Goal: Task Accomplishment & Management: Use online tool/utility

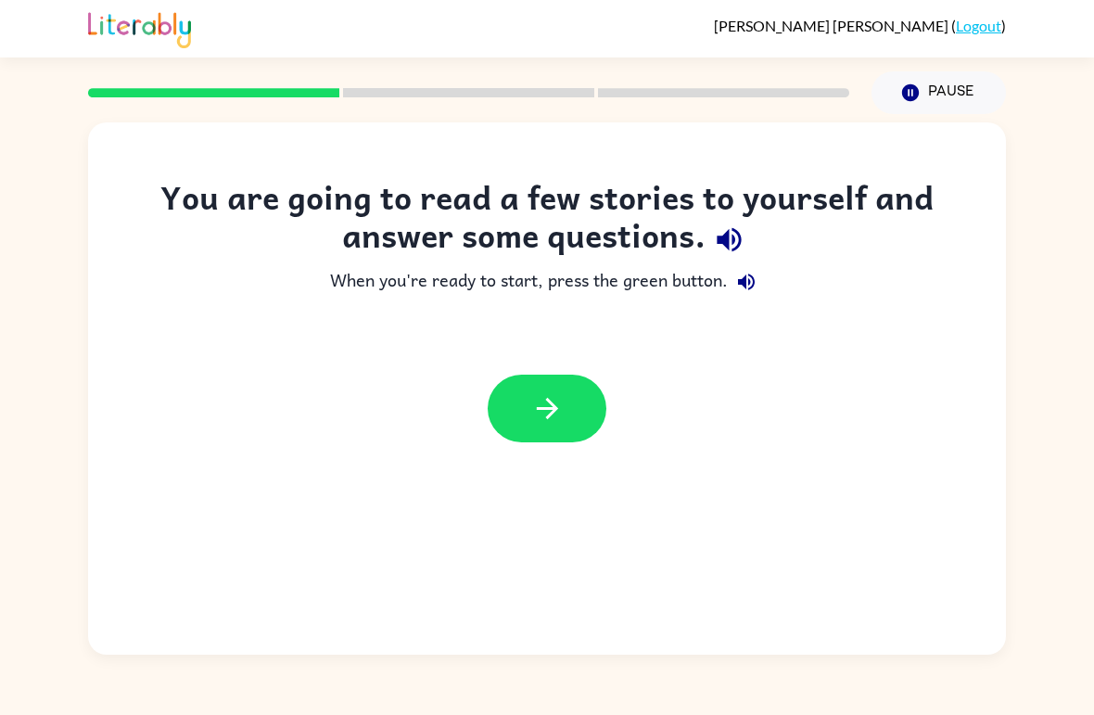
click at [558, 371] on div at bounding box center [547, 408] width 918 height 105
click at [538, 414] on icon "button" at bounding box center [547, 408] width 32 height 32
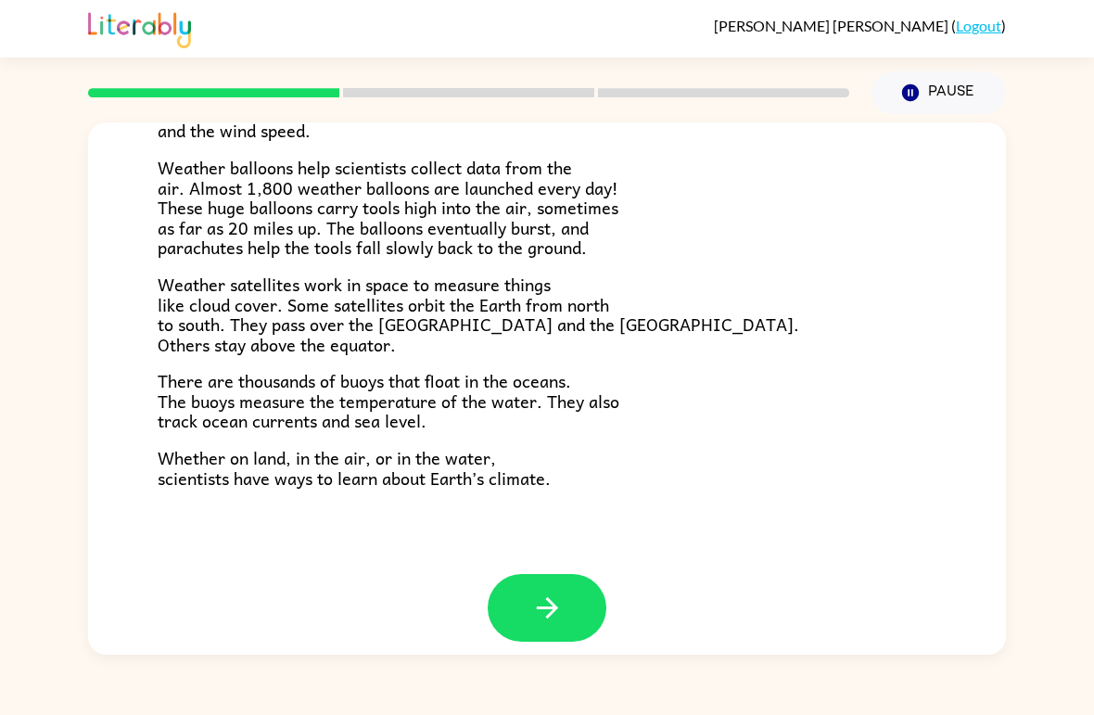
scroll to position [499, 0]
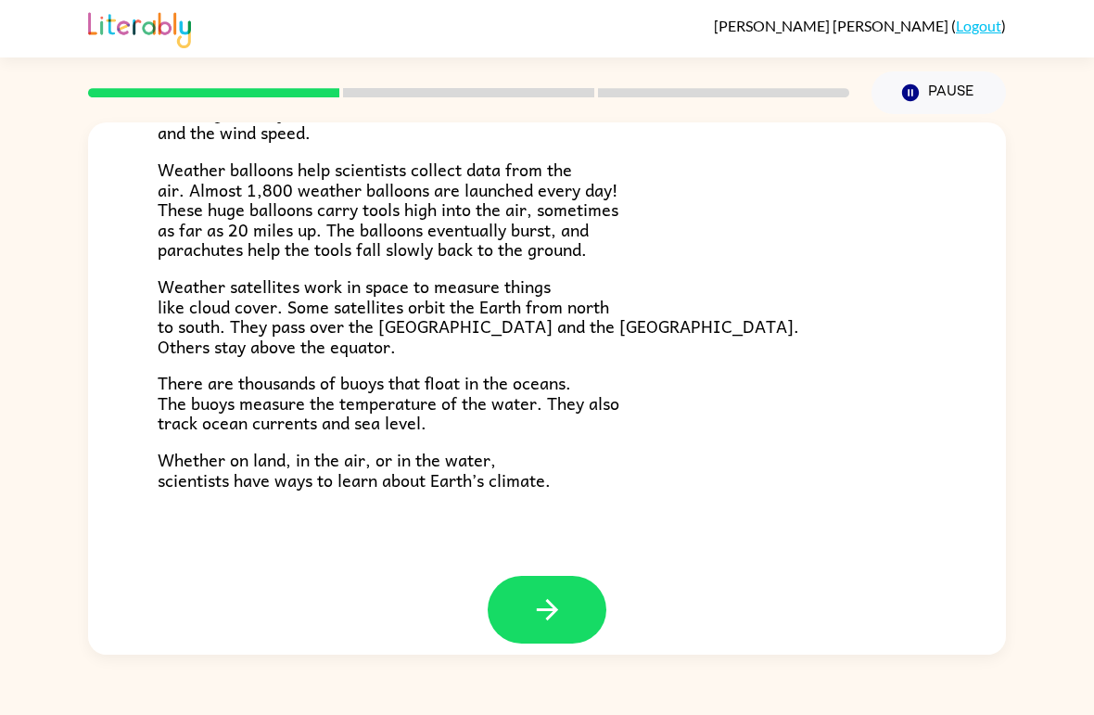
click at [578, 601] on button "button" at bounding box center [546, 610] width 119 height 68
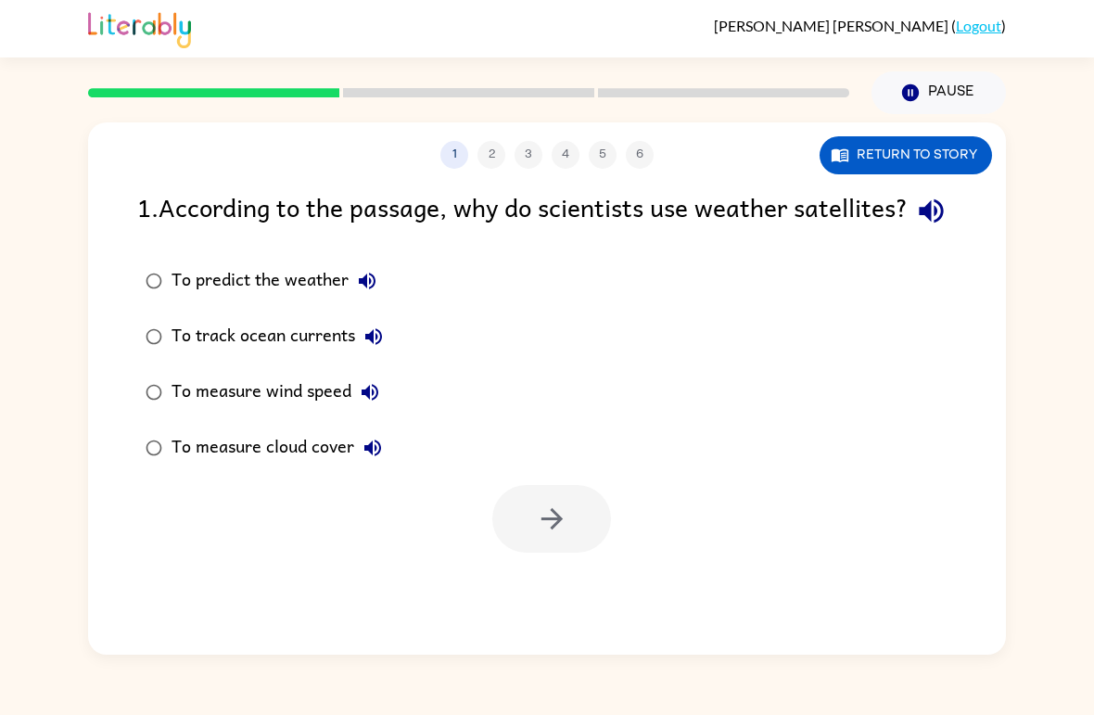
scroll to position [0, 0]
click at [542, 535] on icon "button" at bounding box center [552, 518] width 32 height 32
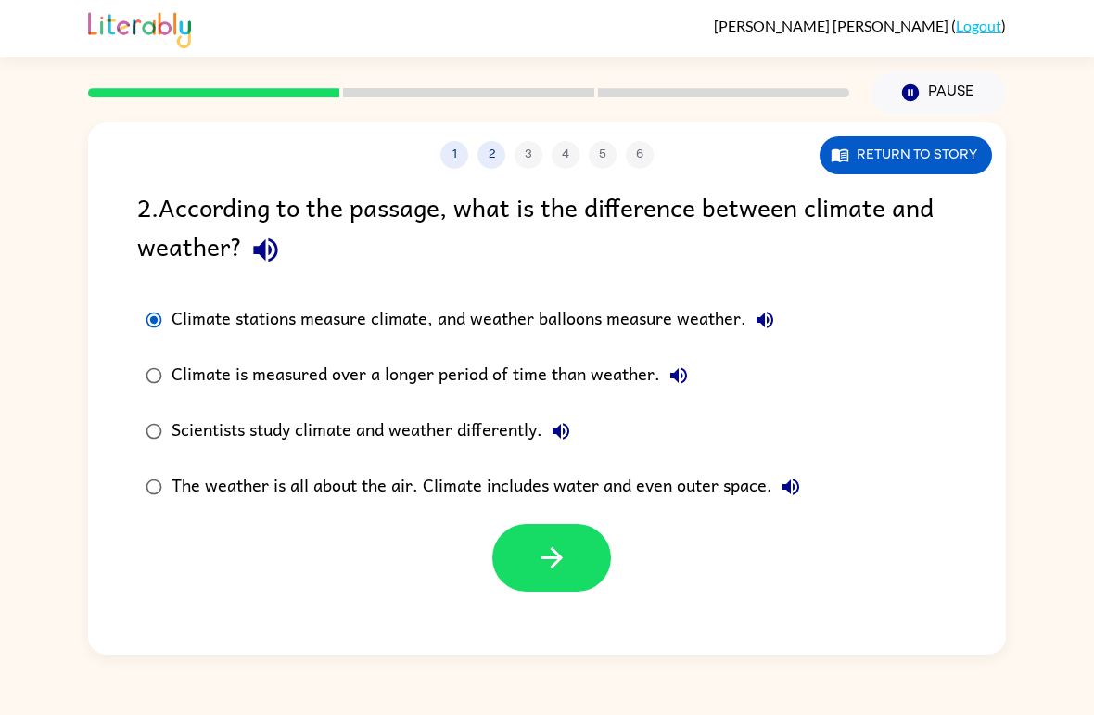
click at [537, 558] on icon "button" at bounding box center [552, 557] width 32 height 32
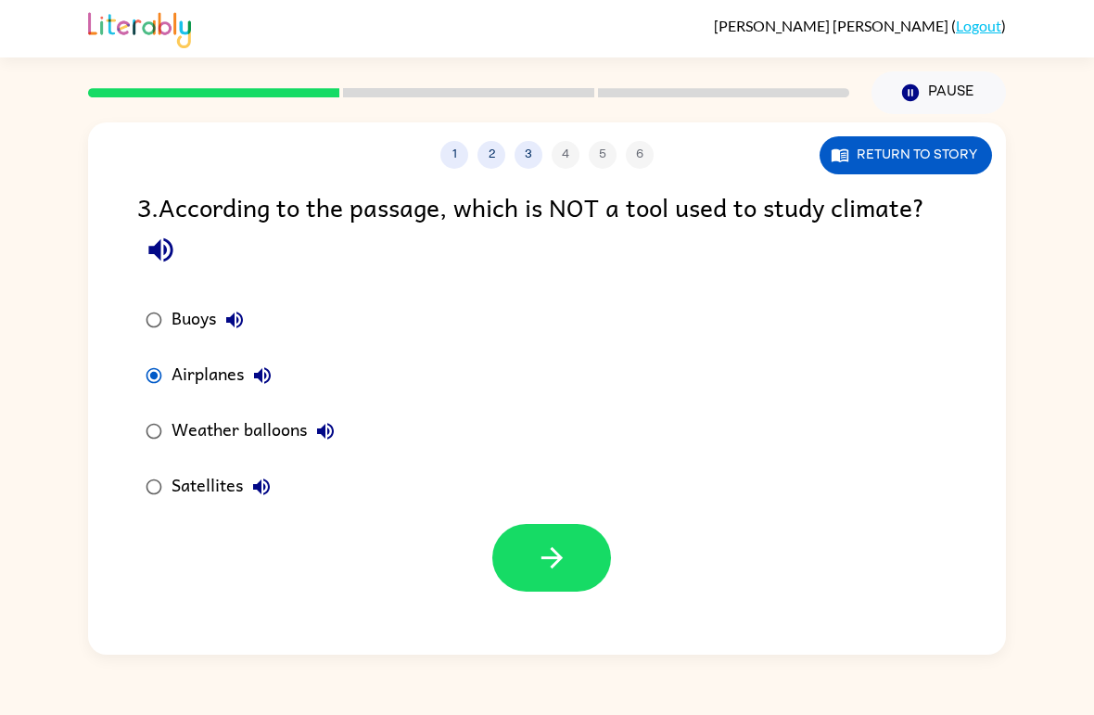
click at [547, 553] on icon "button" at bounding box center [552, 557] width 32 height 32
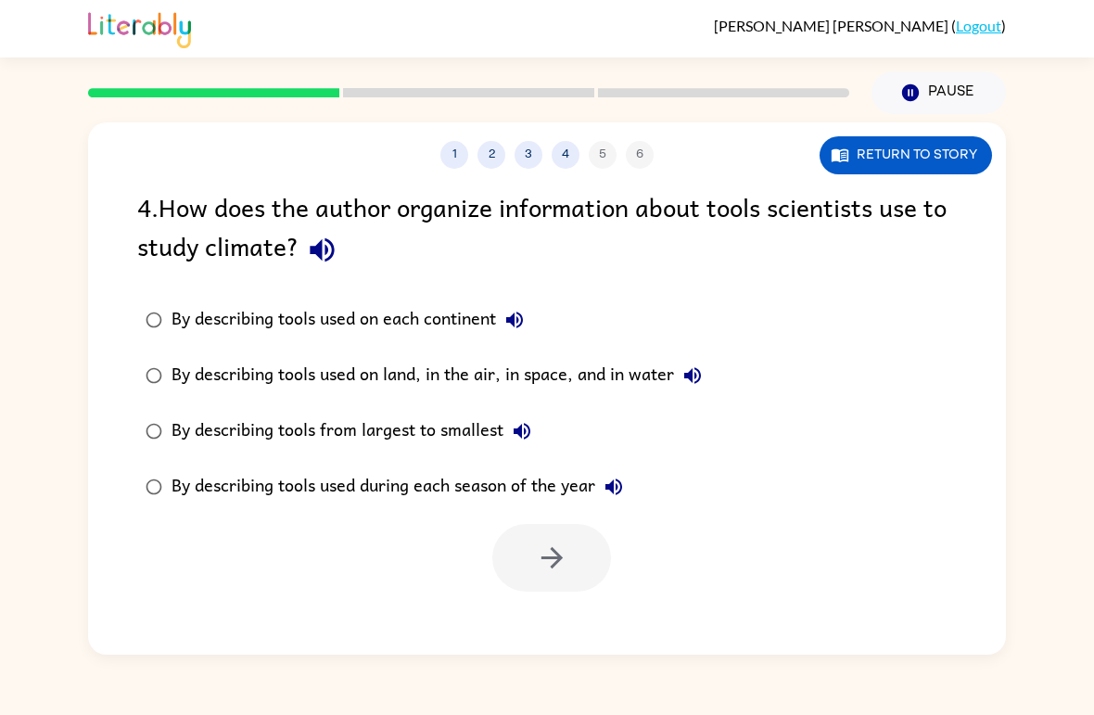
click at [313, 260] on icon "button" at bounding box center [322, 250] width 32 height 32
click at [343, 257] on button "button" at bounding box center [321, 249] width 47 height 47
click at [508, 574] on button "button" at bounding box center [551, 558] width 119 height 68
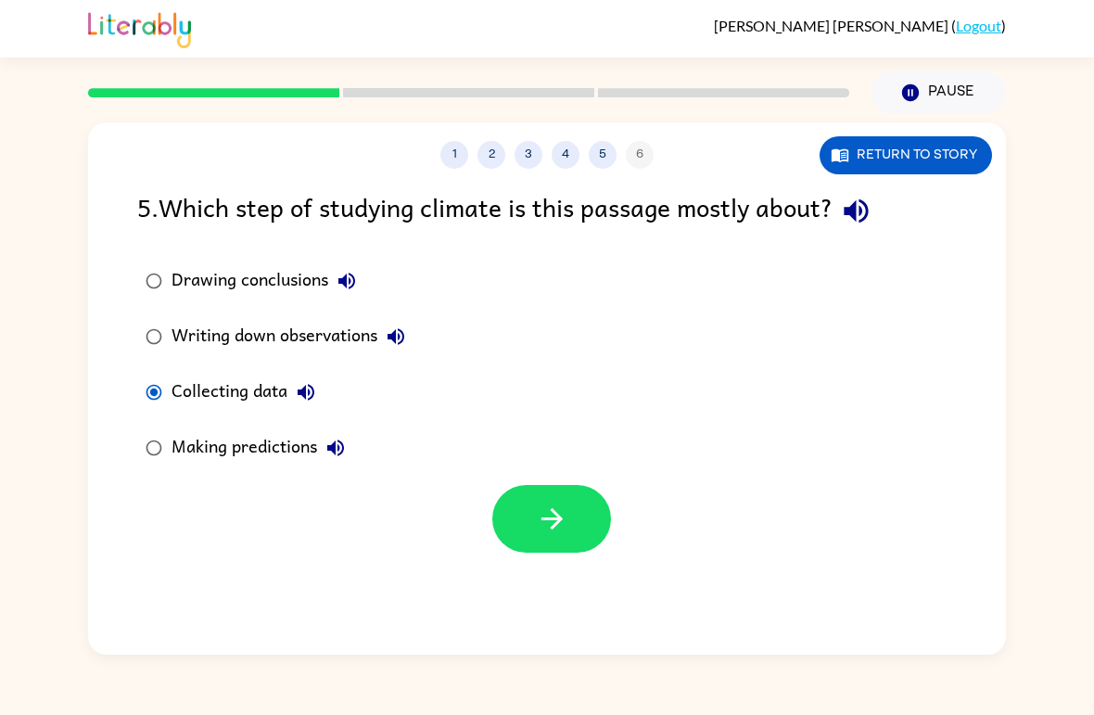
click at [503, 535] on button "button" at bounding box center [551, 519] width 119 height 68
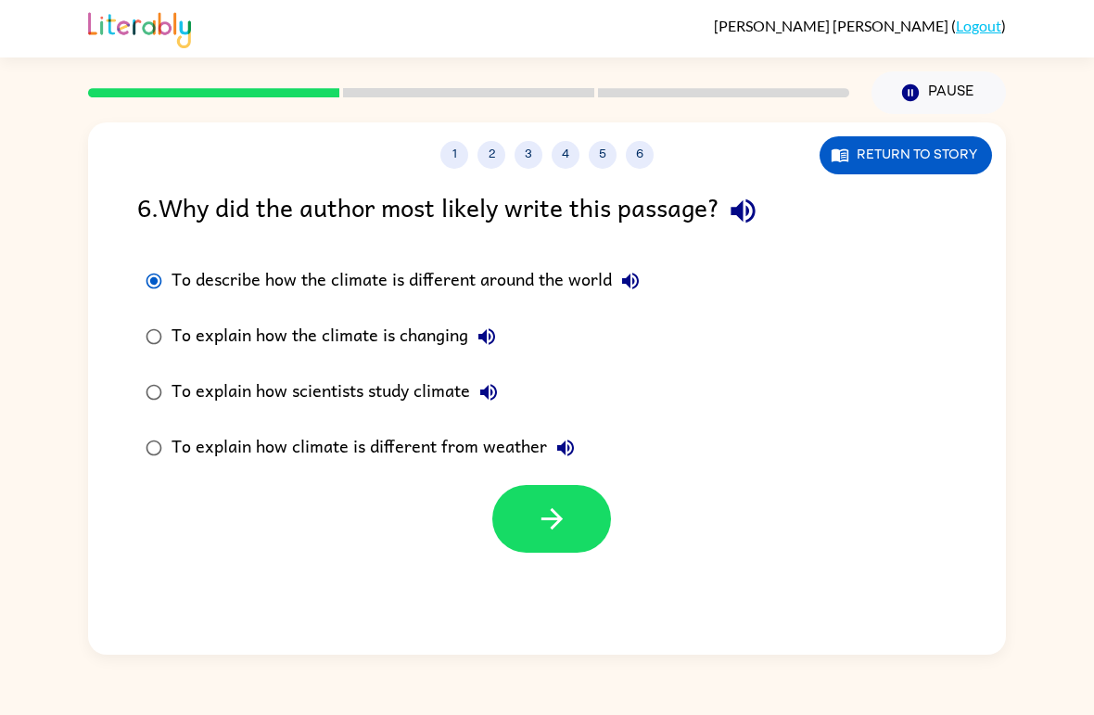
click at [542, 525] on icon "button" at bounding box center [552, 518] width 32 height 32
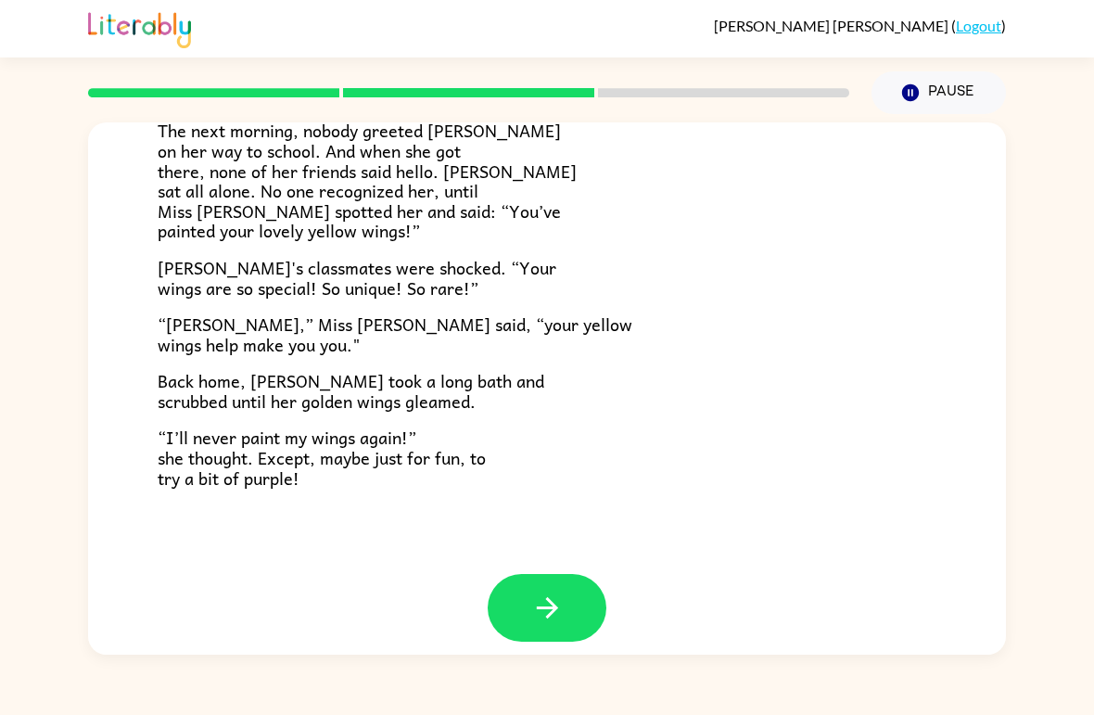
scroll to position [499, 0]
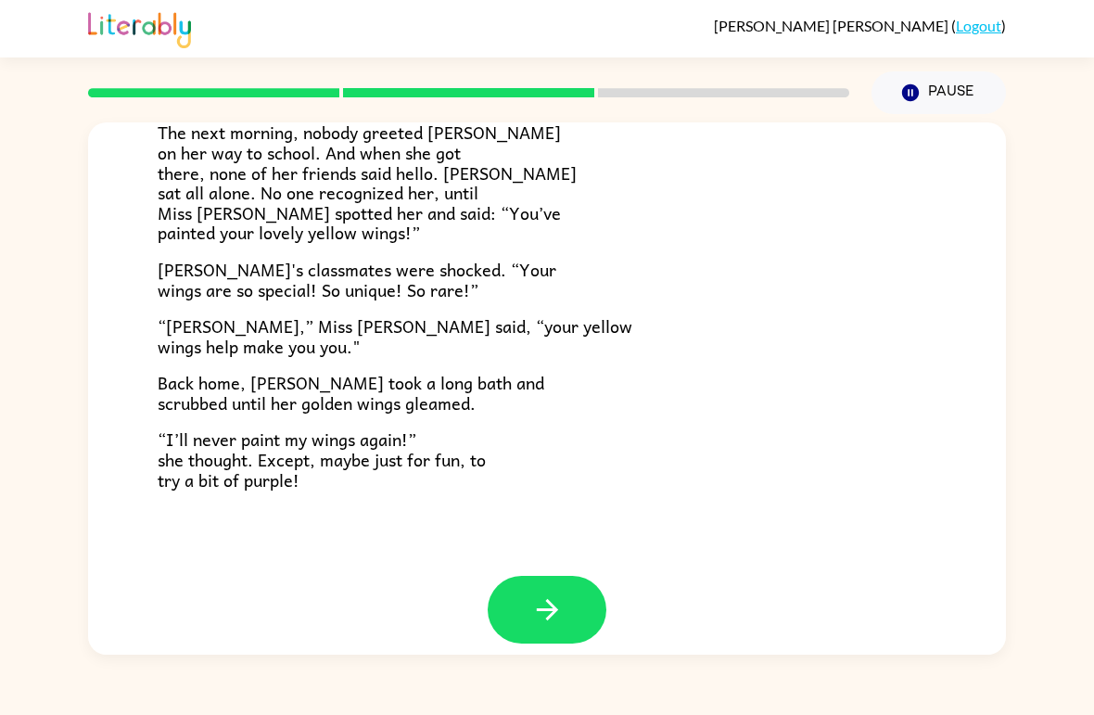
click at [518, 588] on button "button" at bounding box center [546, 610] width 119 height 68
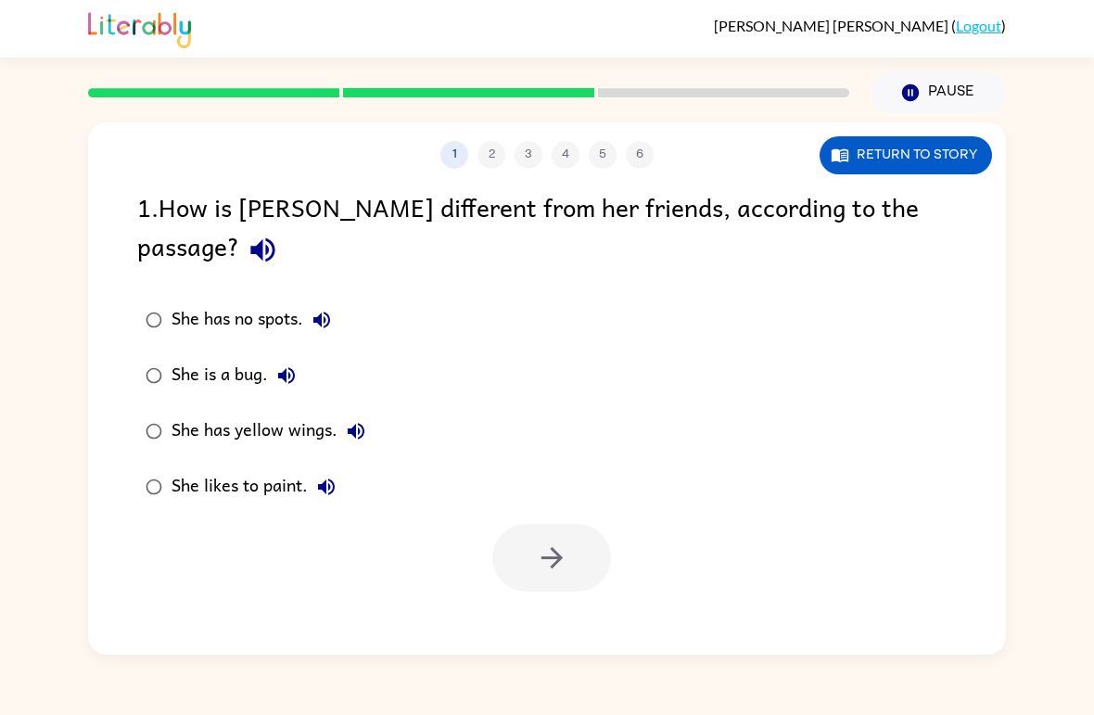
scroll to position [0, 0]
click at [576, 540] on button "button" at bounding box center [551, 558] width 119 height 68
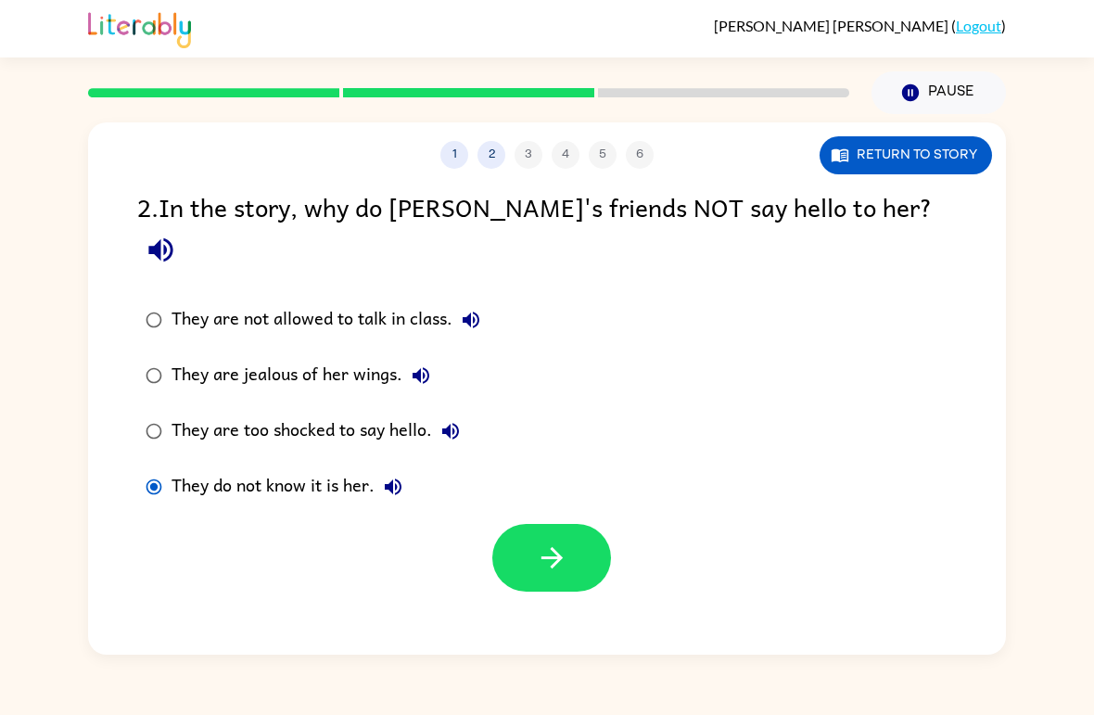
click at [568, 543] on button "button" at bounding box center [551, 558] width 119 height 68
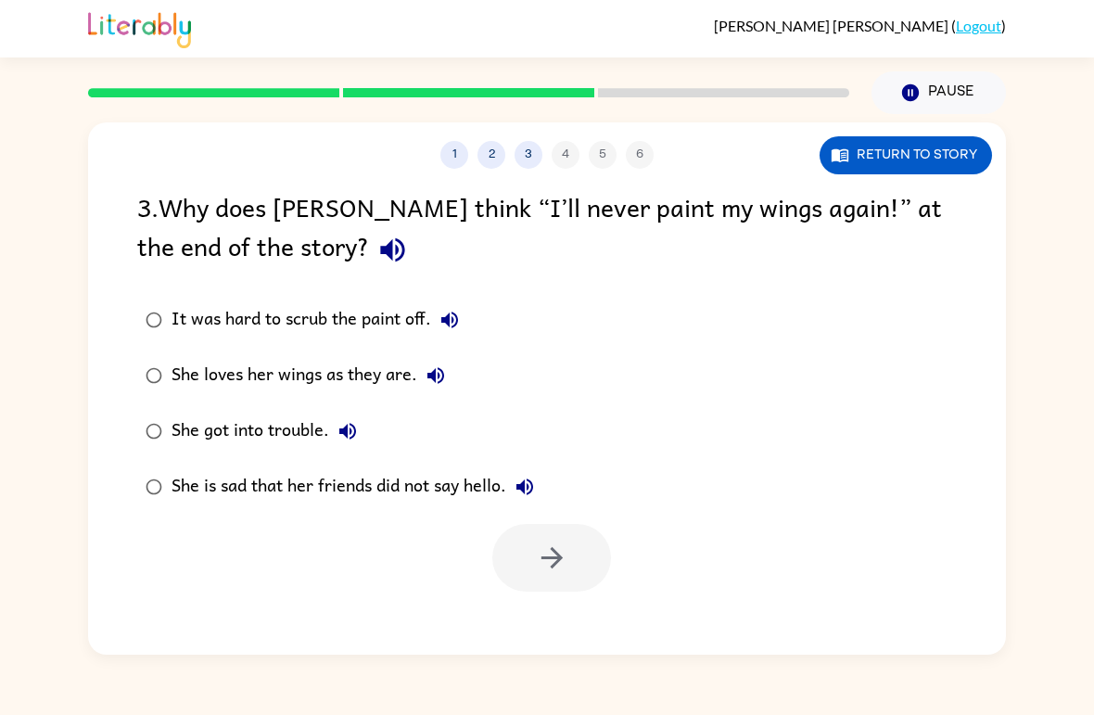
click at [133, 385] on label "She loves her wings as they are." at bounding box center [339, 376] width 425 height 56
click at [575, 558] on button "button" at bounding box center [551, 558] width 119 height 68
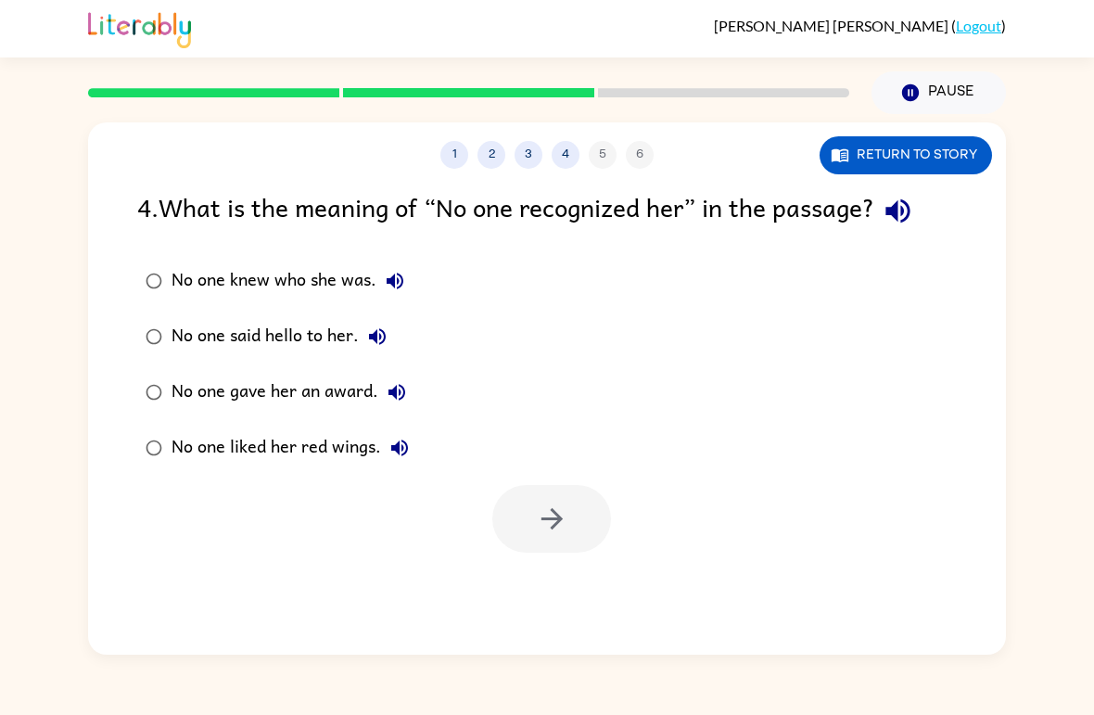
click at [268, 282] on div "No one knew who she was." at bounding box center [292, 280] width 242 height 37
click at [563, 500] on button "button" at bounding box center [551, 519] width 119 height 68
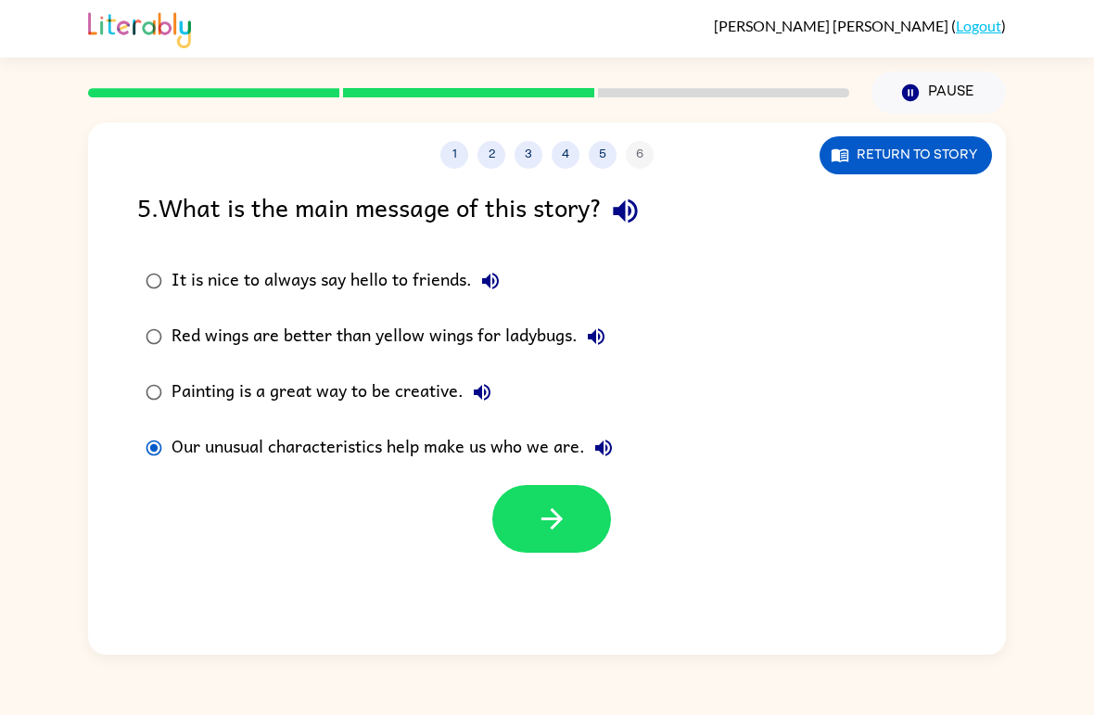
click at [554, 543] on button "button" at bounding box center [551, 519] width 119 height 68
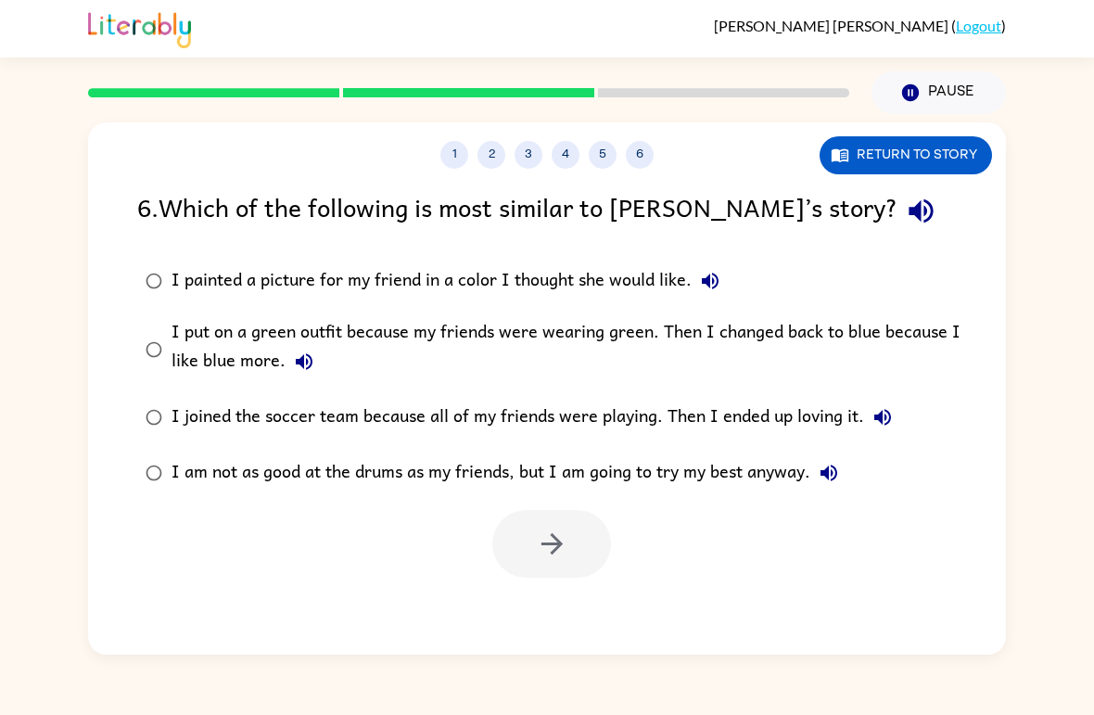
click at [212, 475] on div "I am not as good at the drums as my friends, but I am going to try my best anyw…" at bounding box center [509, 472] width 676 height 37
click at [564, 564] on button "button" at bounding box center [551, 544] width 119 height 68
